Goal: Information Seeking & Learning: Learn about a topic

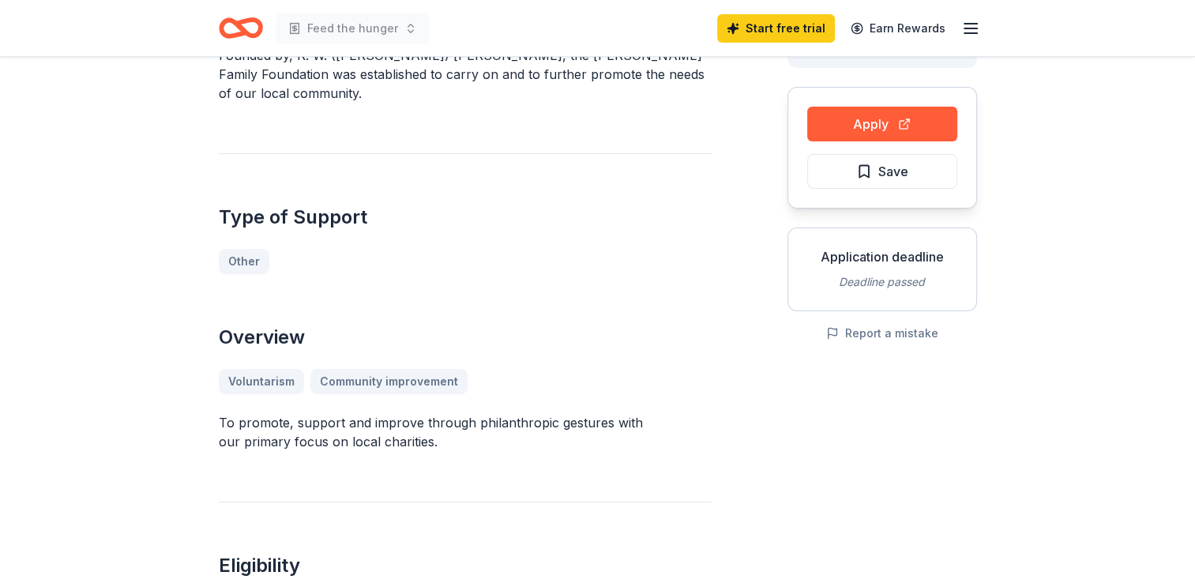
scroll to position [126, 0]
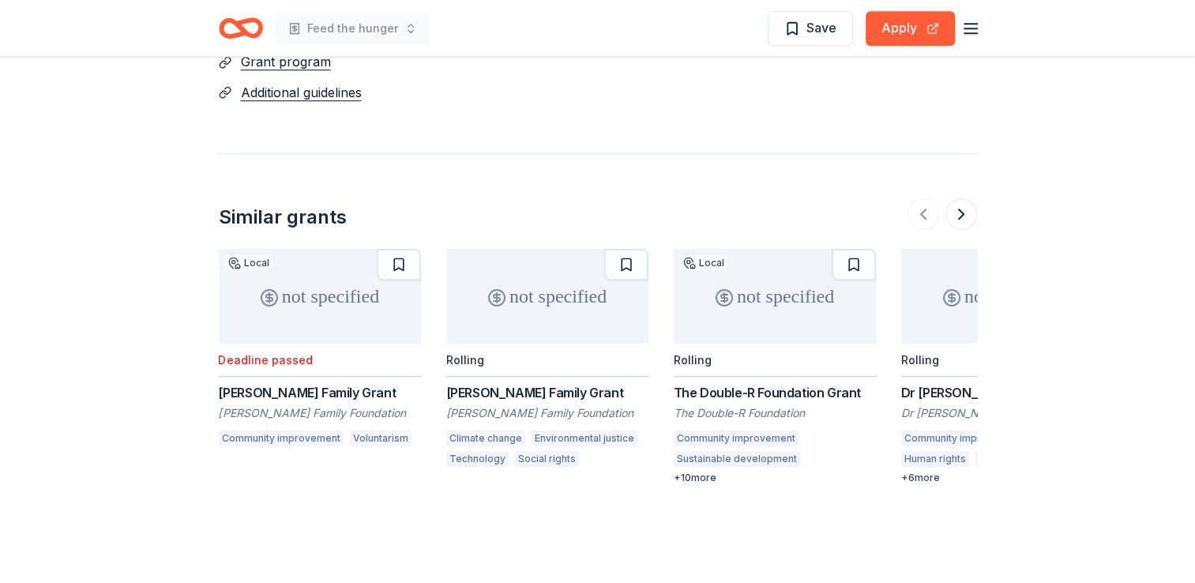
scroll to position [1185, 0]
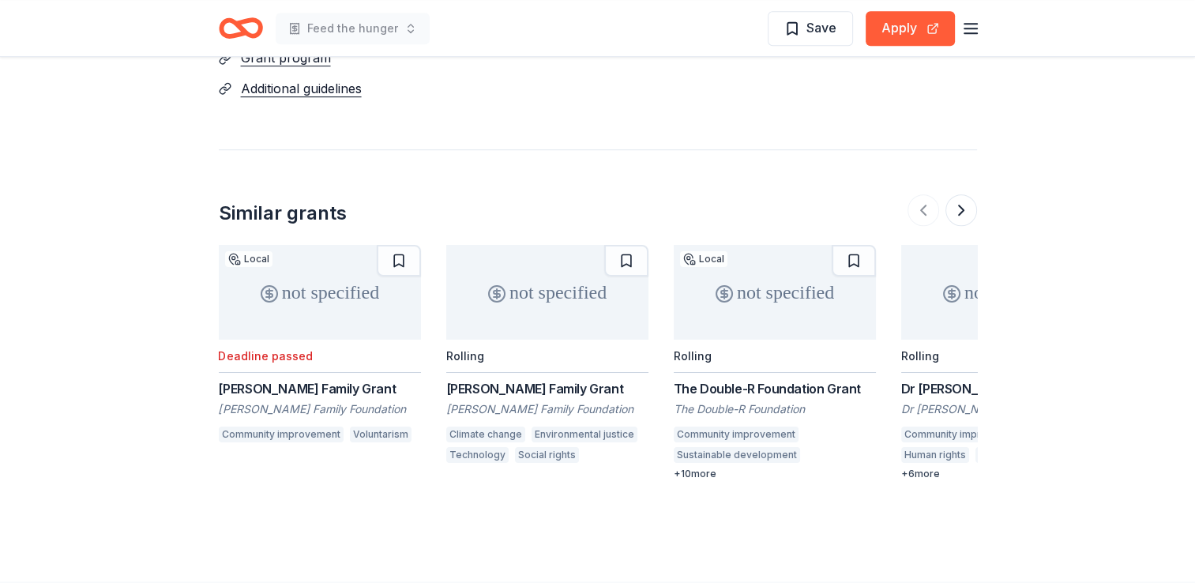
click at [461, 387] on div "Jacobs Family Grant" at bounding box center [547, 388] width 202 height 19
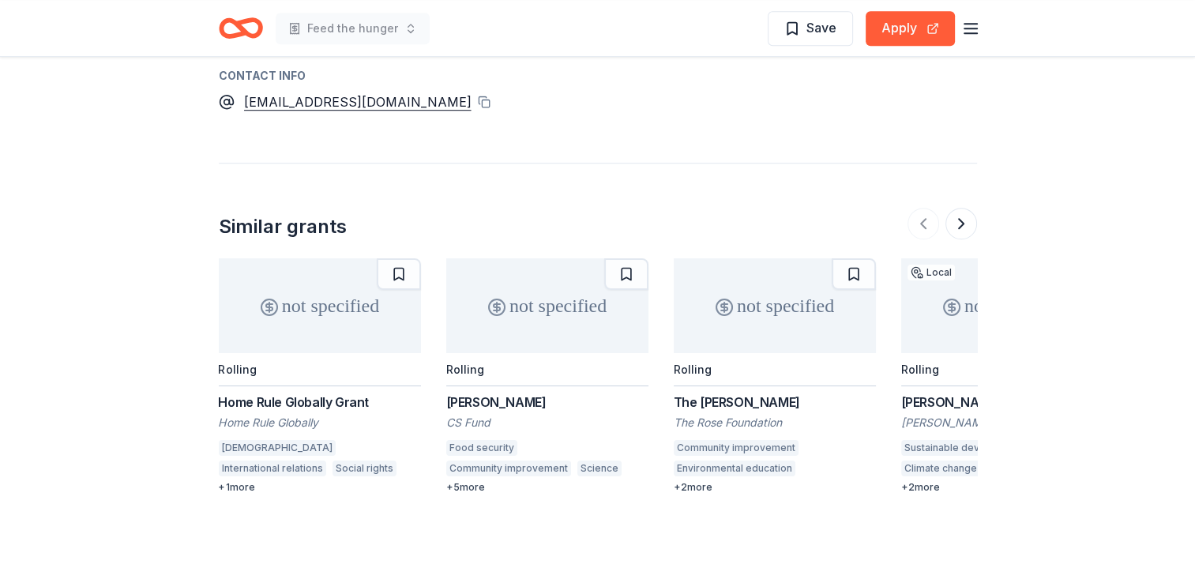
scroll to position [1071, 0]
click at [910, 402] on div "Porter Family Grant" at bounding box center [1002, 400] width 202 height 19
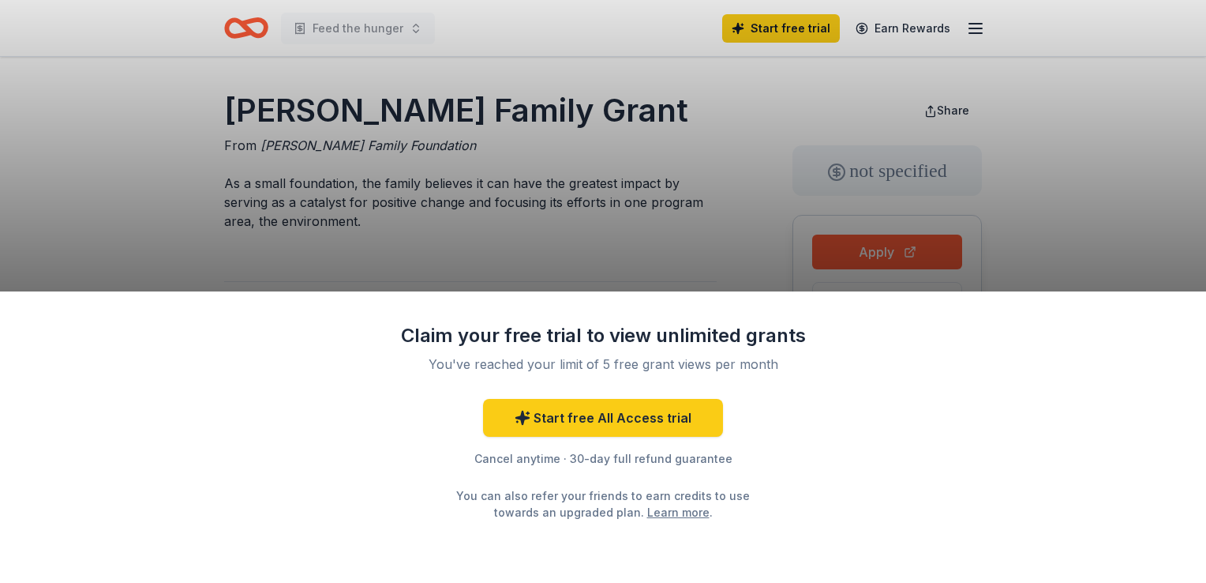
click at [903, 387] on div "Claim your free trial to view unlimited grants You've reached your limit of 5 f…" at bounding box center [603, 436] width 1206 height 291
